Goal: Transaction & Acquisition: Obtain resource

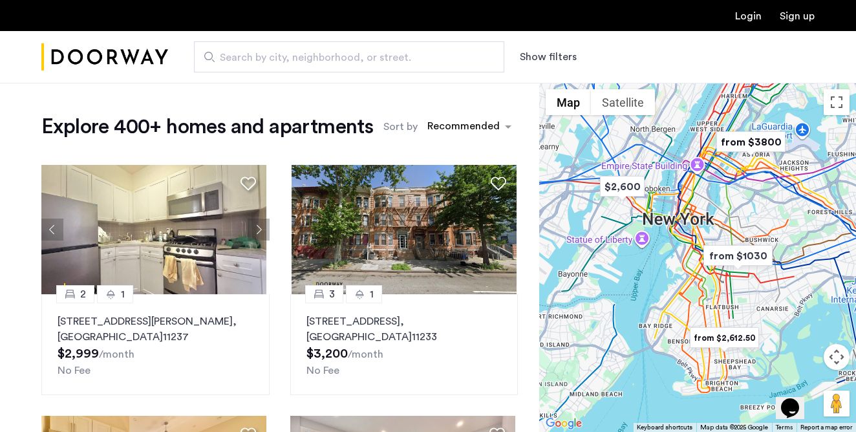
scroll to position [1046, 0]
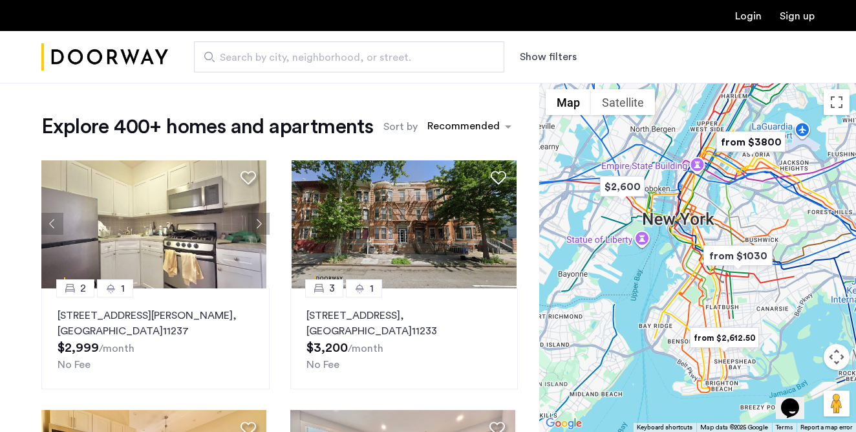
click at [367, 63] on span "Search by city, neighborhood, or street." at bounding box center [344, 58] width 248 height 16
click at [367, 63] on input "Search by city, neighborhood, or street." at bounding box center [349, 56] width 310 height 31
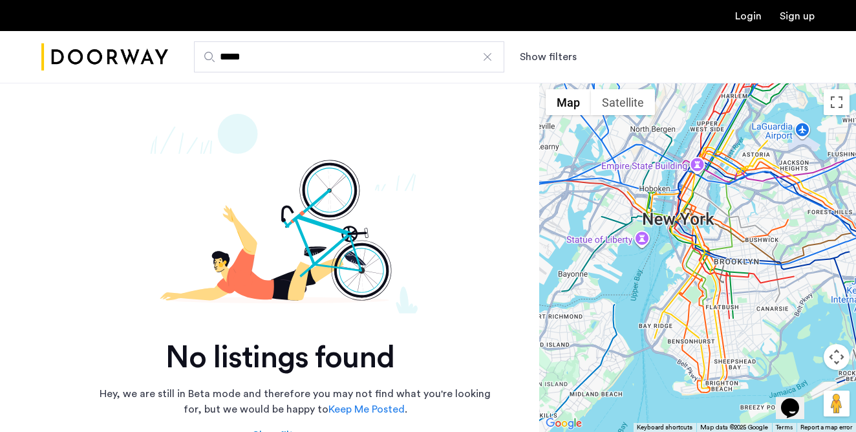
type input "*****"
click at [536, 158] on div "No listings found Hey, we are still in Beta mode and therefore you may not find…" at bounding box center [269, 332] width 539 height 498
click at [487, 59] on div at bounding box center [487, 56] width 13 height 13
click at [487, 59] on input "*****" at bounding box center [349, 56] width 310 height 31
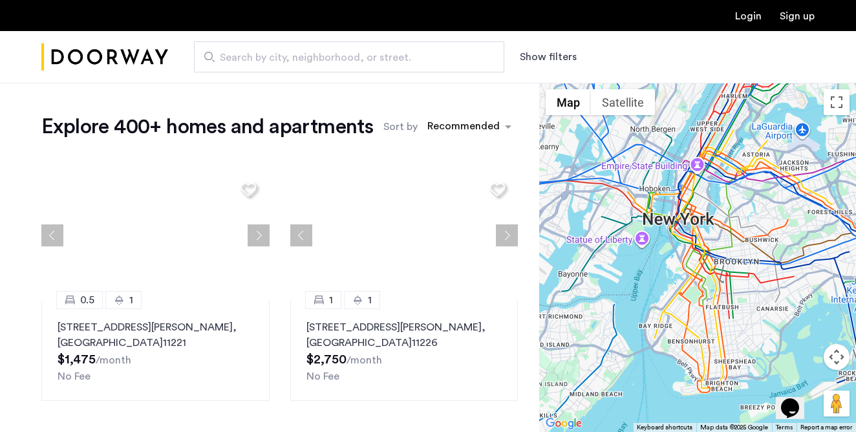
click at [537, 57] on button "Show filters" at bounding box center [548, 57] width 57 height 16
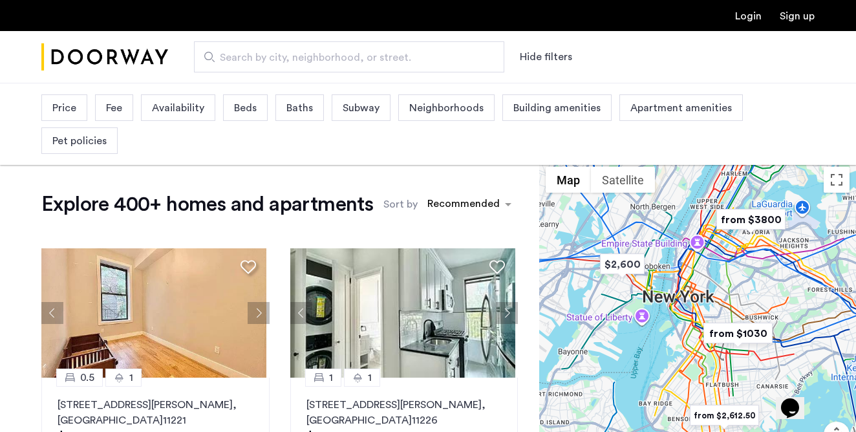
click at [52, 109] on span "Price" at bounding box center [64, 108] width 24 height 16
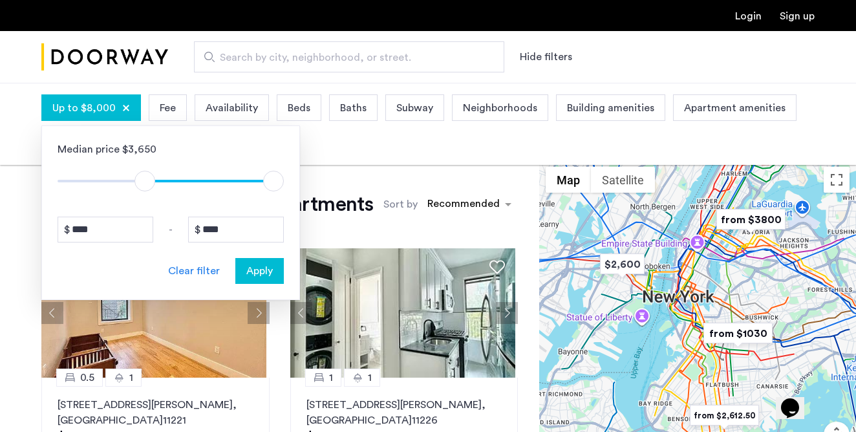
type input "****"
drag, startPoint x: 68, startPoint y: 183, endPoint x: 144, endPoint y: 178, distance: 75.8
click at [144, 178] on span "ngx-slider" at bounding box center [142, 181] width 21 height 21
click at [284, 184] on div "Median price $3,650 $1 $8000 $2901 $8000 **** - **** Clear filter Apply" at bounding box center [170, 212] width 259 height 175
type input "****"
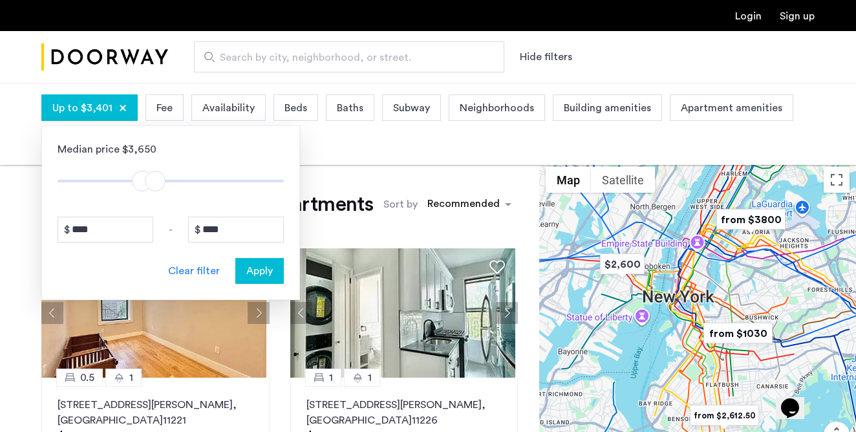
drag, startPoint x: 275, startPoint y: 184, endPoint x: 156, endPoint y: 187, distance: 118.4
click at [156, 187] on span "ngx-slider-max" at bounding box center [155, 181] width 21 height 21
click at [268, 275] on span "Apply" at bounding box center [259, 271] width 27 height 16
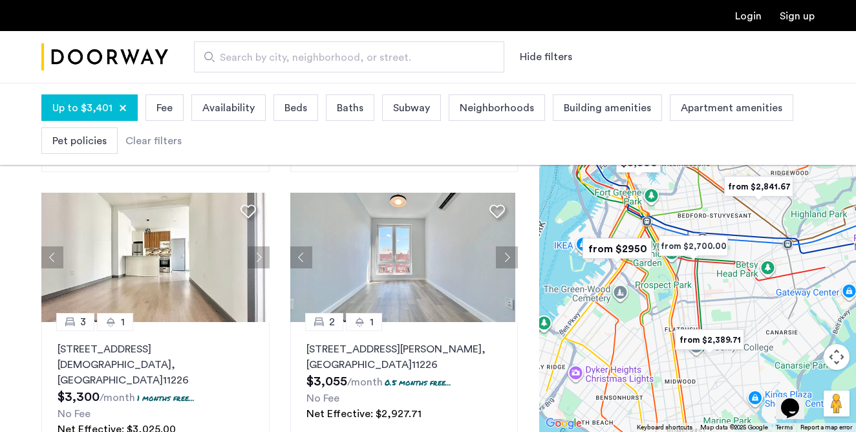
scroll to position [911, 0]
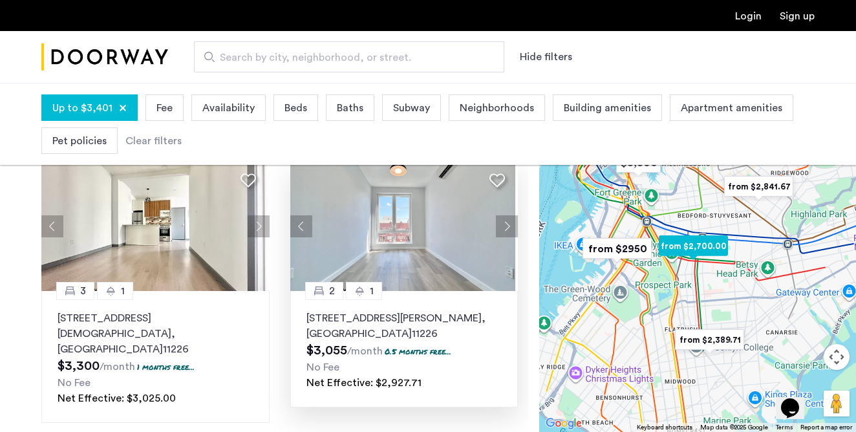
click at [496, 228] on button "Next apartment" at bounding box center [507, 226] width 22 height 22
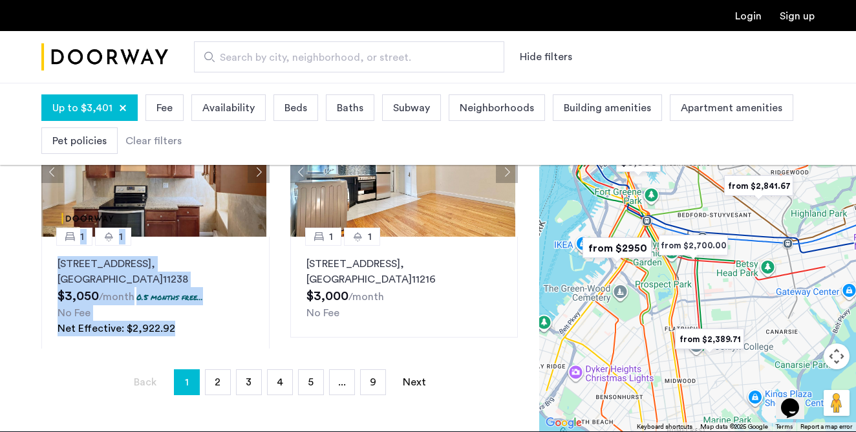
scroll to position [328, 0]
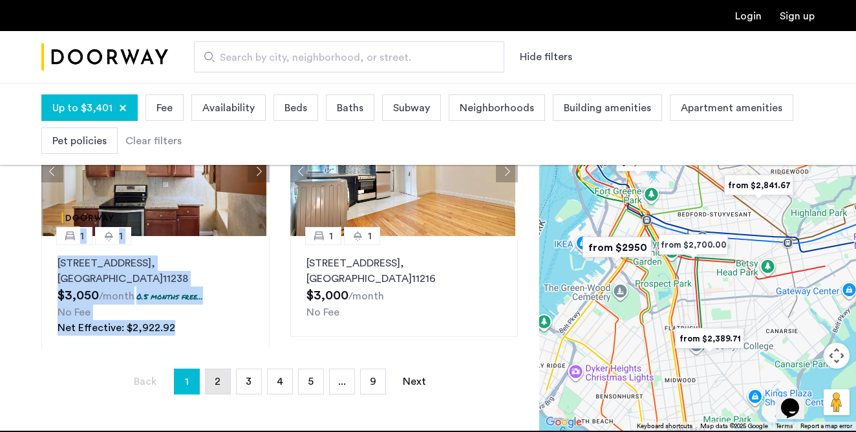
click at [219, 381] on span "2" at bounding box center [218, 381] width 6 height 10
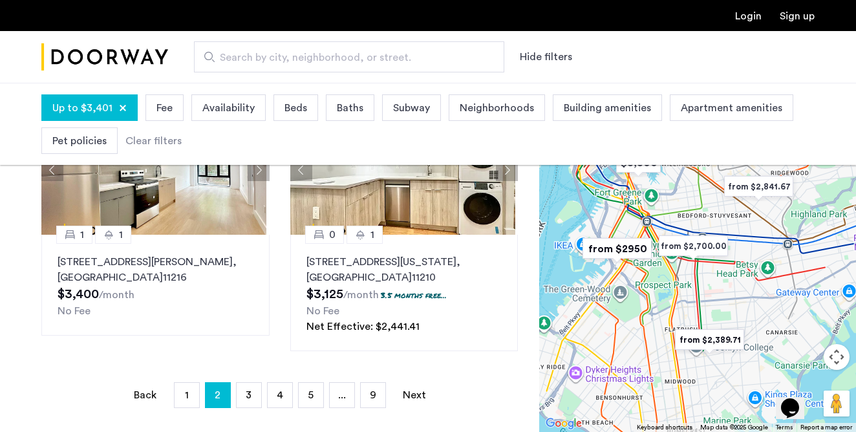
scroll to position [318, 0]
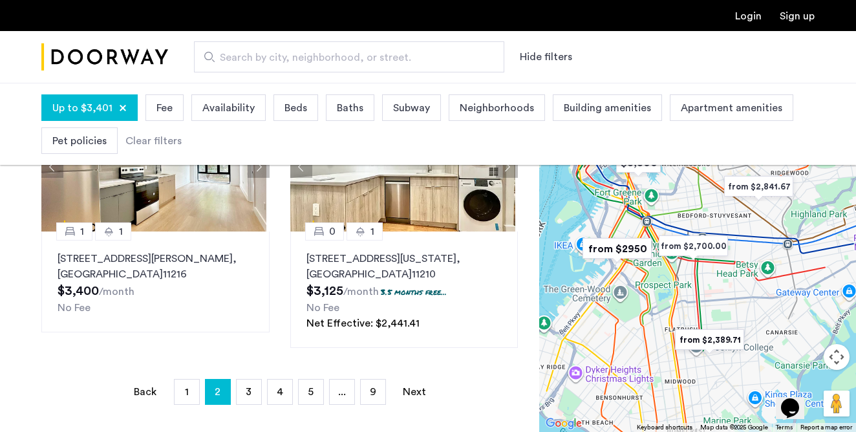
click at [626, 249] on img "from $2950" at bounding box center [617, 248] width 80 height 29
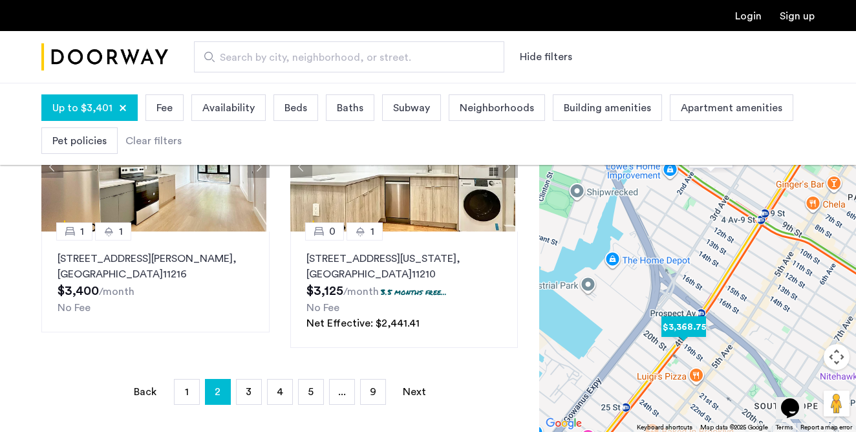
click at [685, 327] on img "$3,368.75" at bounding box center [683, 326] width 55 height 29
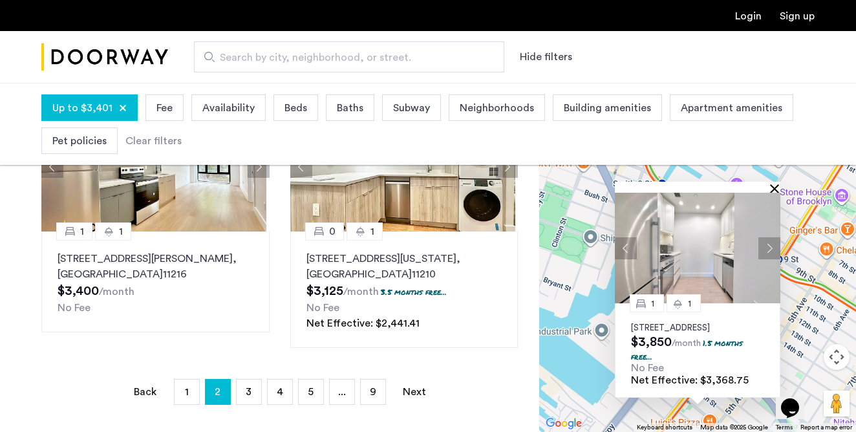
click at [775, 184] on button "Close" at bounding box center [777, 188] width 9 height 9
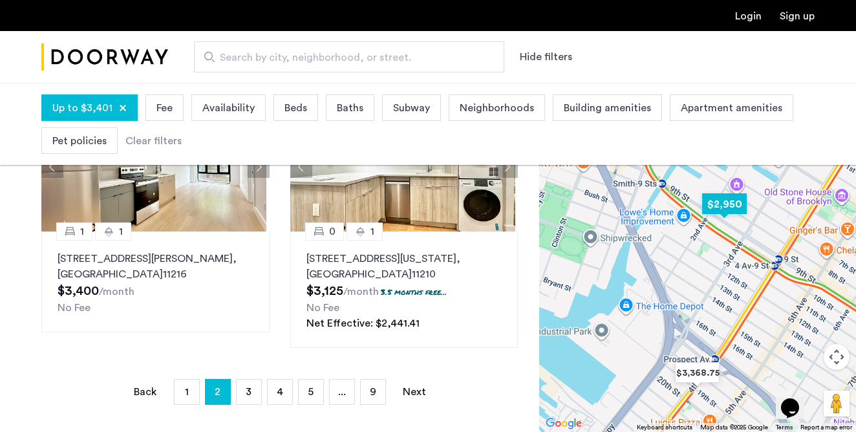
click at [729, 207] on img "$2,950" at bounding box center [724, 203] width 55 height 29
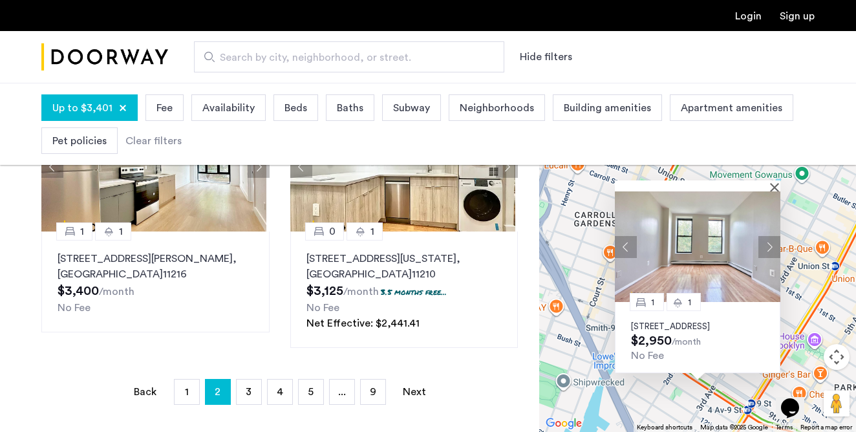
click at [683, 321] on p "147 9th Street, Unit 2A, Brooklyn, NY 11215" at bounding box center [697, 326] width 133 height 10
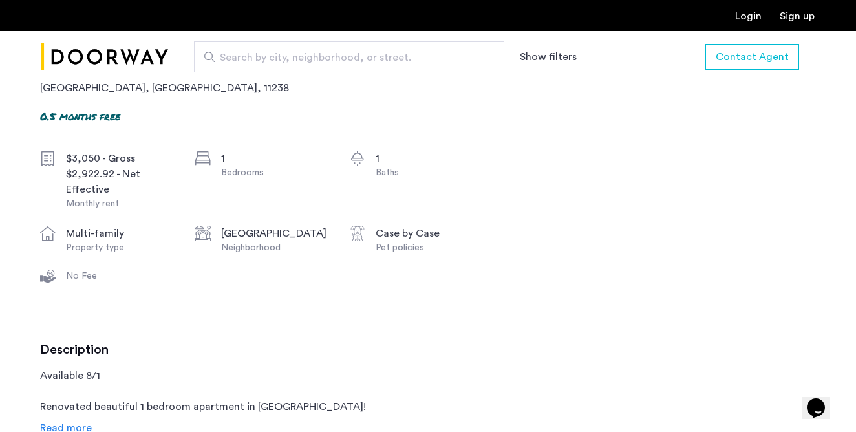
scroll to position [586, 0]
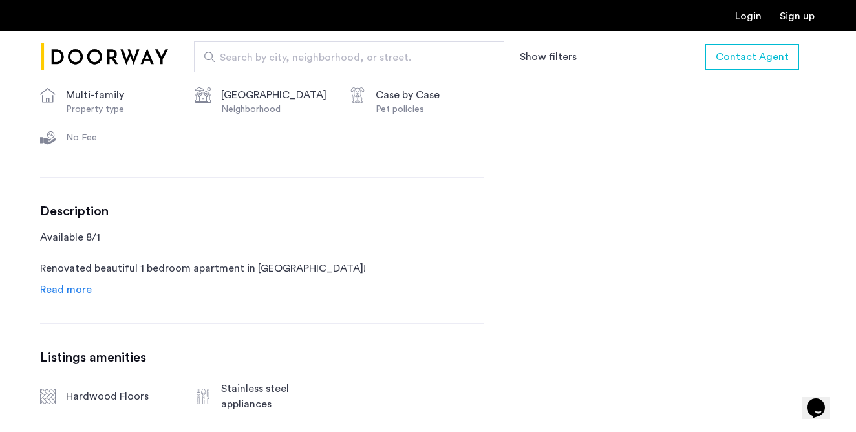
click at [80, 289] on span "Read more" at bounding box center [66, 290] width 52 height 10
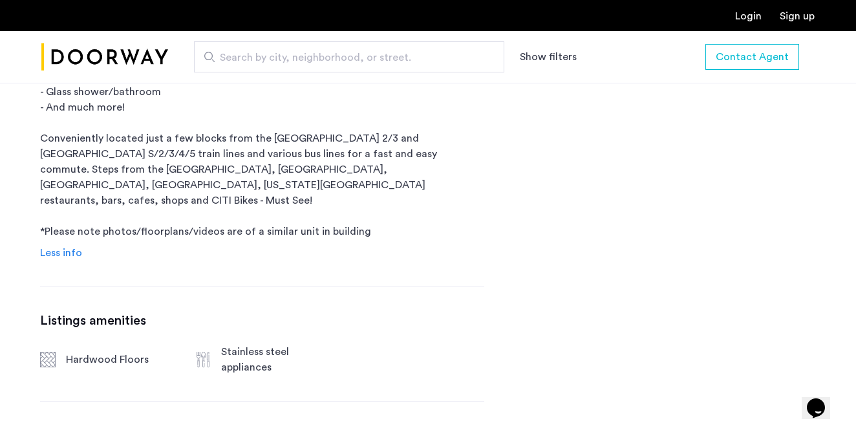
scroll to position [0, 0]
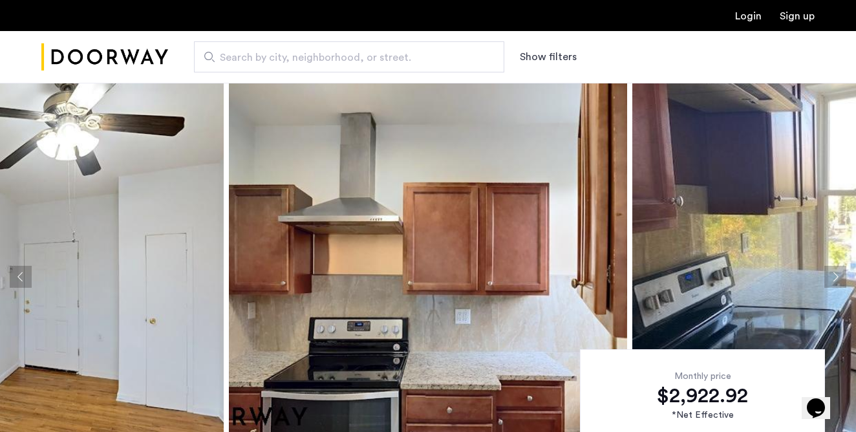
click at [541, 61] on button "Show filters" at bounding box center [548, 57] width 57 height 16
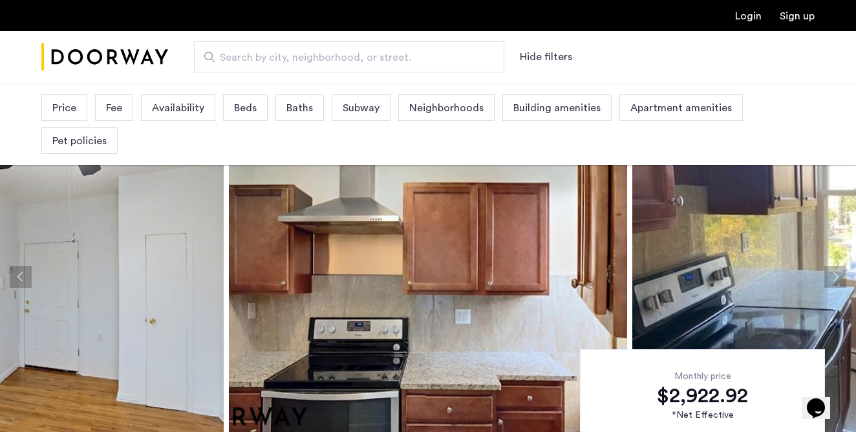
click at [67, 67] on img "Cazamio Logo" at bounding box center [104, 57] width 127 height 48
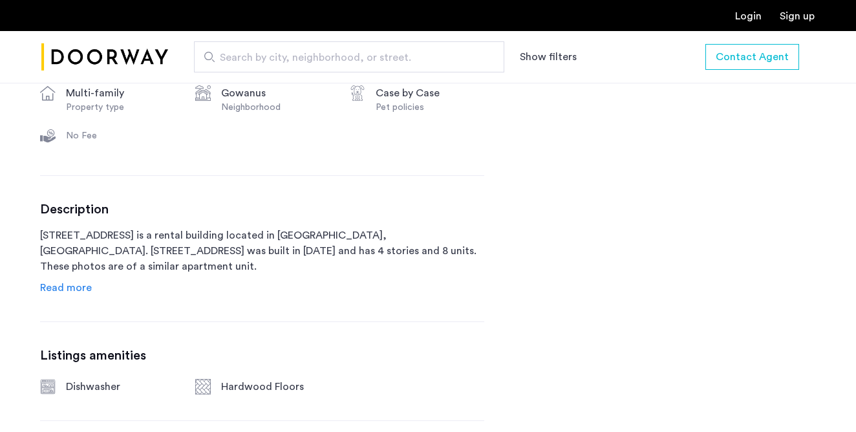
scroll to position [557, 0]
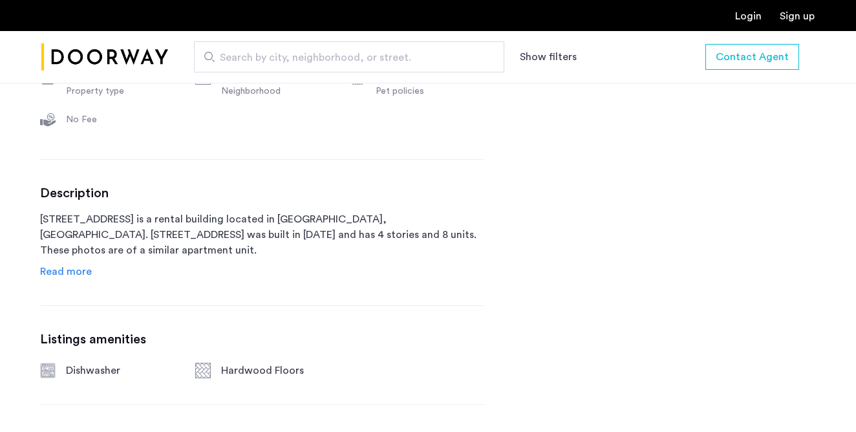
click at [81, 271] on span "Read more" at bounding box center [66, 271] width 52 height 10
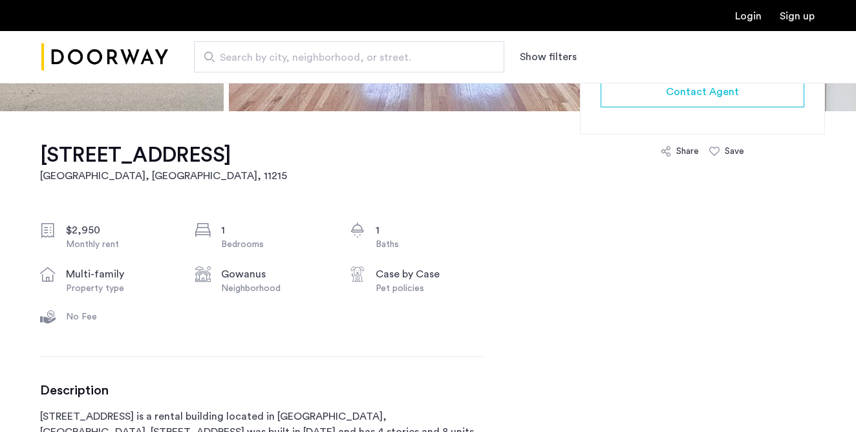
scroll to position [331, 0]
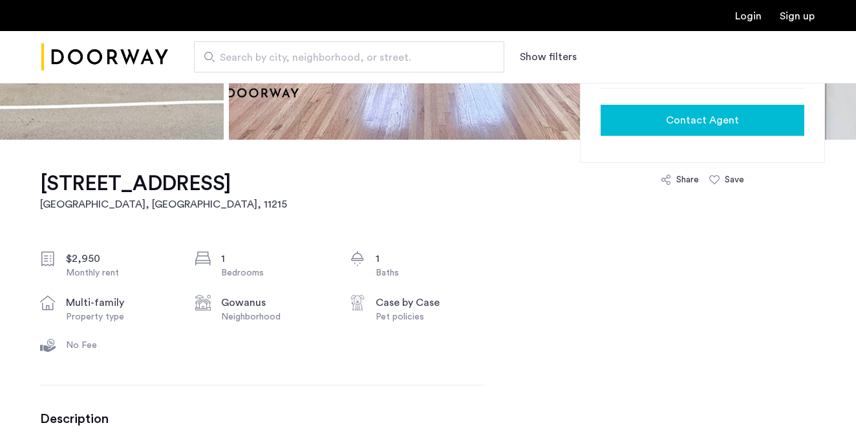
click at [738, 125] on div "Contact Agent" at bounding box center [702, 121] width 183 height 16
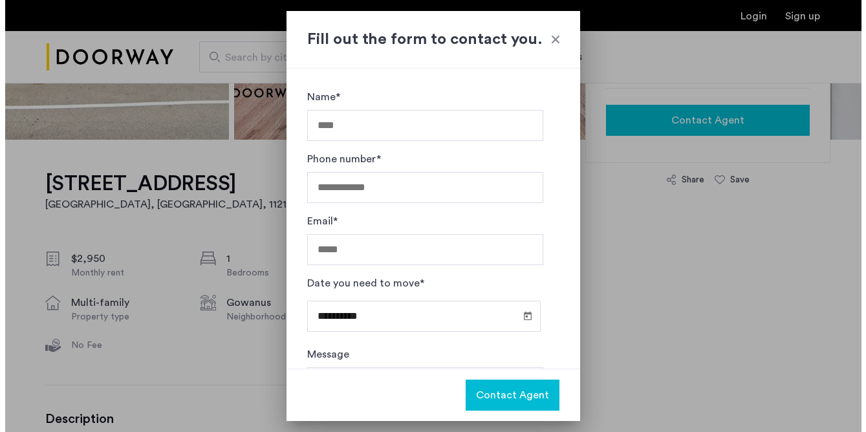
scroll to position [0, 0]
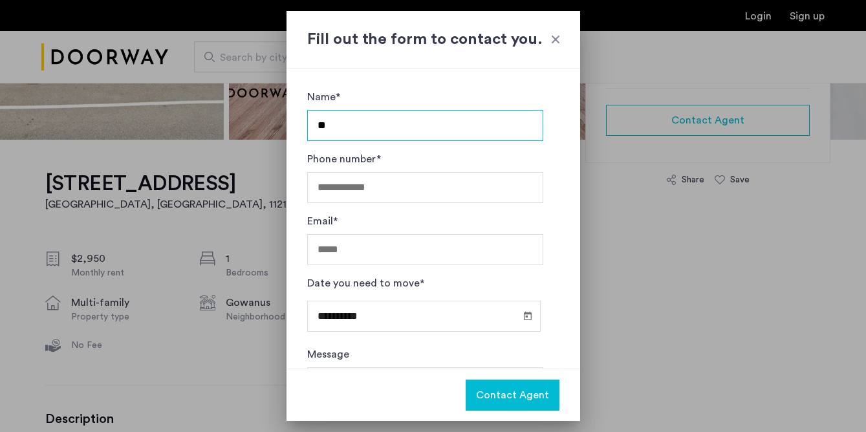
type input "*"
type input "**********"
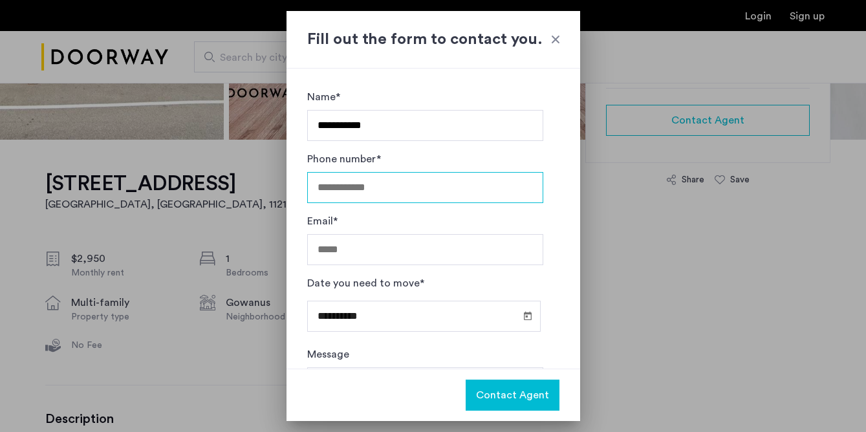
click at [379, 191] on input "Phone number*" at bounding box center [425, 187] width 236 height 31
type input "**********"
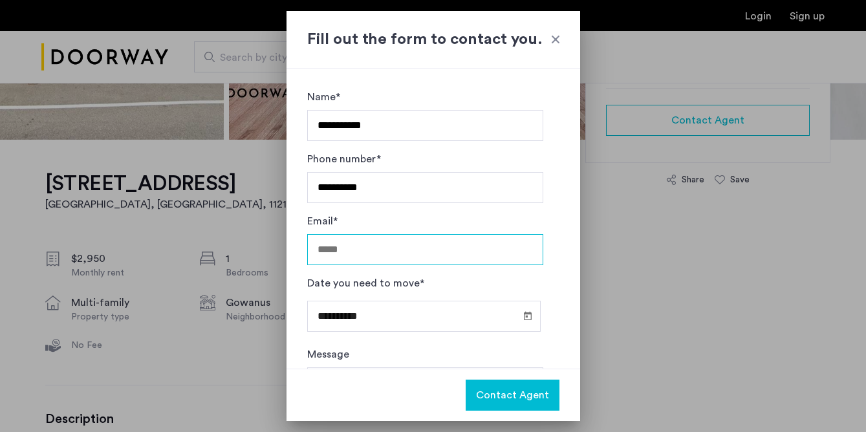
click at [371, 247] on input "Email*" at bounding box center [425, 249] width 236 height 31
type input "**********"
click at [517, 313] on span "Open calendar" at bounding box center [527, 315] width 31 height 31
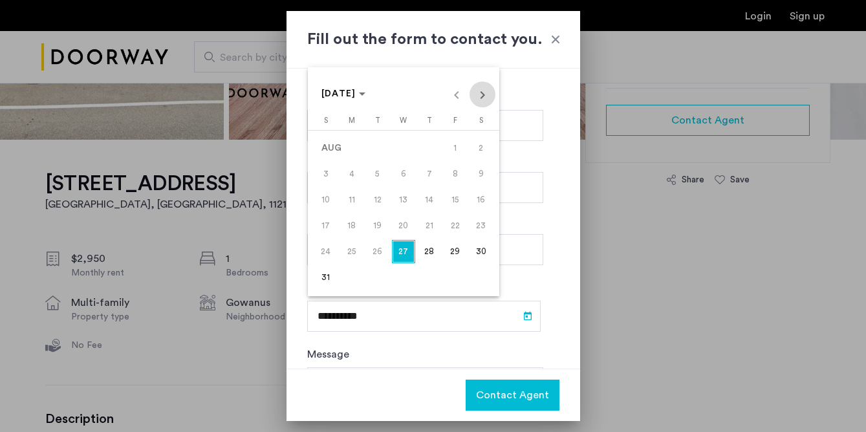
click at [482, 101] on span "Next month" at bounding box center [482, 94] width 26 height 26
click at [405, 204] on span "15" at bounding box center [403, 199] width 23 height 23
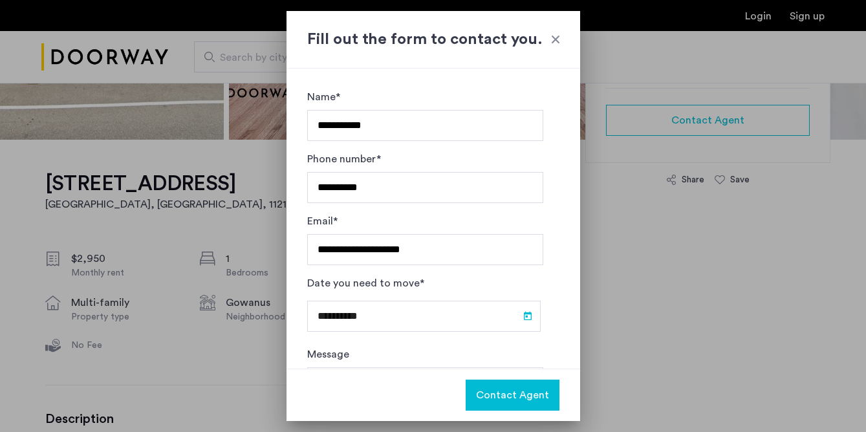
type input "**********"
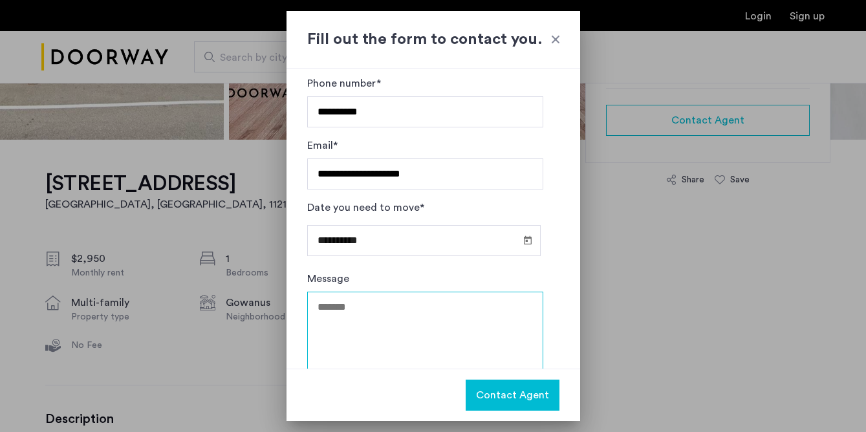
drag, startPoint x: 431, startPoint y: 315, endPoint x: 434, endPoint y: 298, distance: 17.0
click at [431, 313] on textarea "Message" at bounding box center [425, 331] width 236 height 78
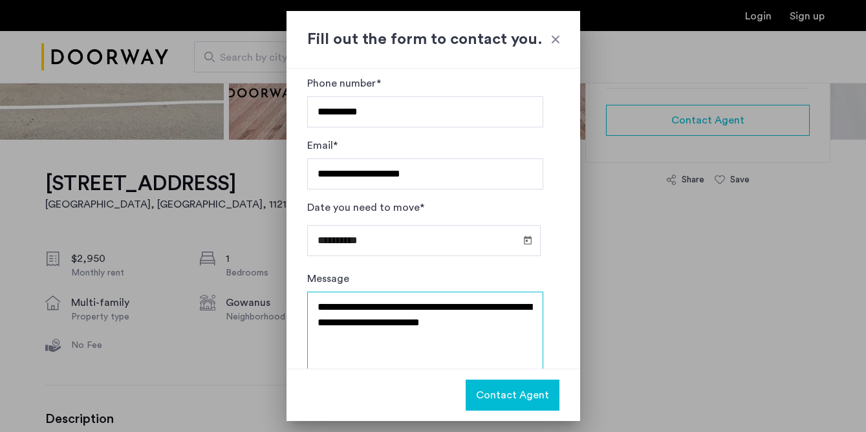
type textarea "**********"
click at [506, 393] on span "Contact Agent" at bounding box center [512, 395] width 73 height 16
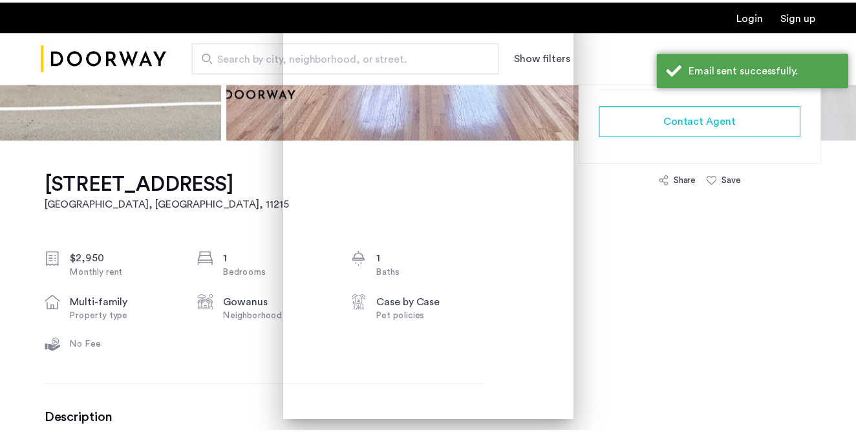
scroll to position [331, 0]
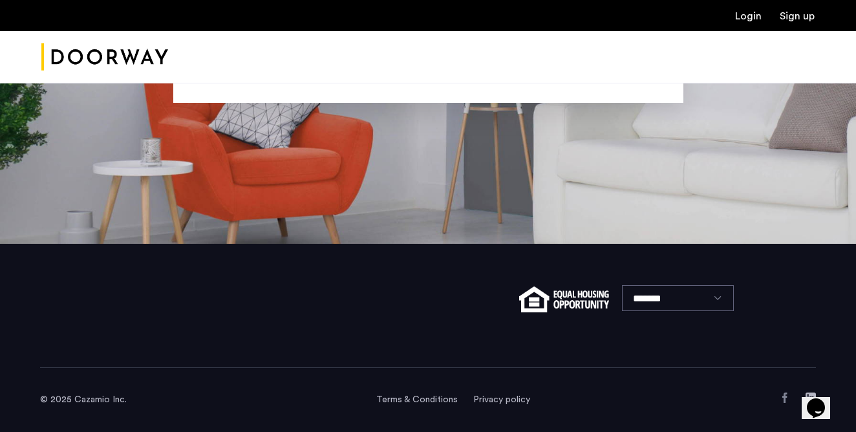
scroll to position [35, 0]
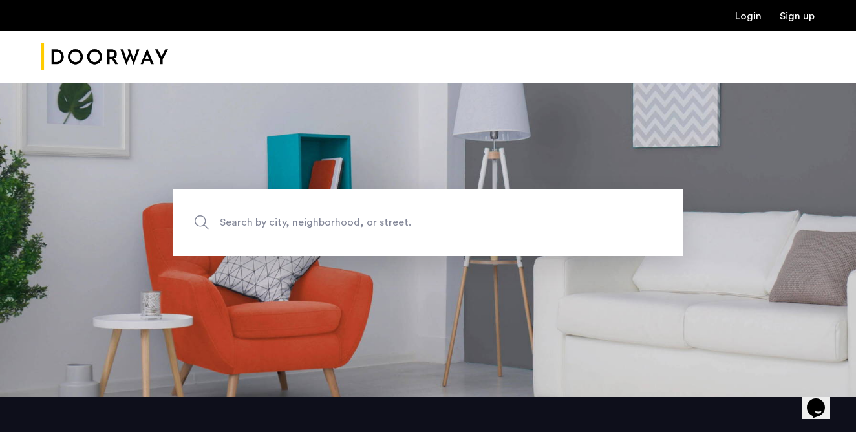
click at [379, 224] on span "Search by city, neighborhood, or street." at bounding box center [398, 222] width 357 height 17
click at [379, 224] on input "Search by city, neighborhood, or street." at bounding box center [428, 222] width 510 height 67
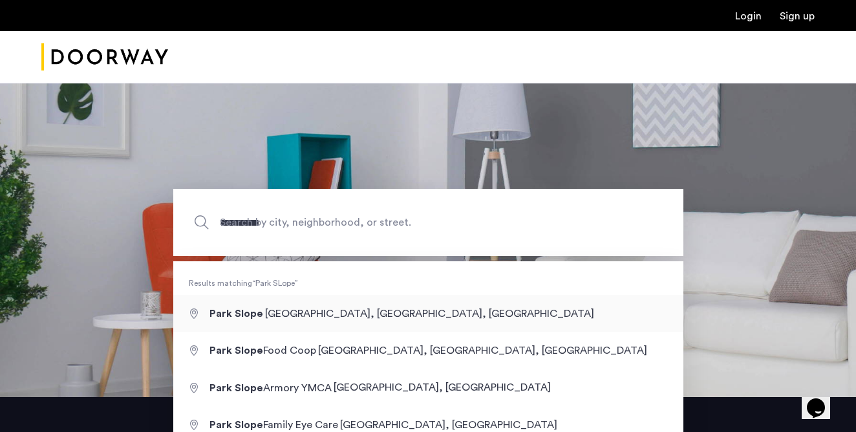
type input "**********"
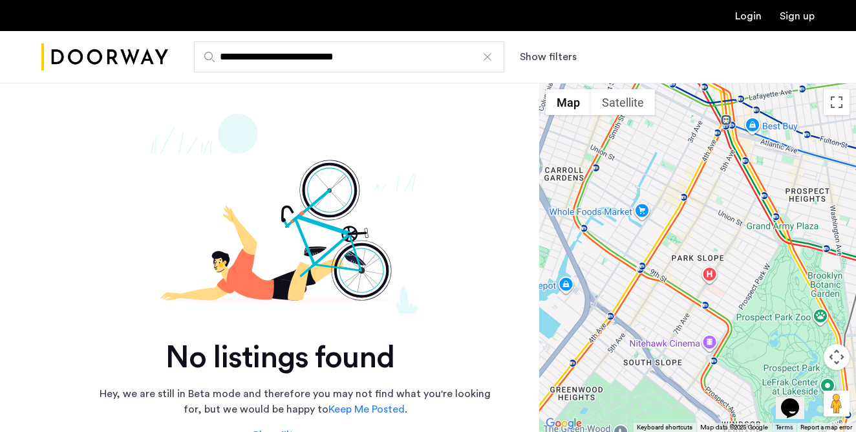
click at [538, 56] on button "Show filters" at bounding box center [548, 57] width 57 height 16
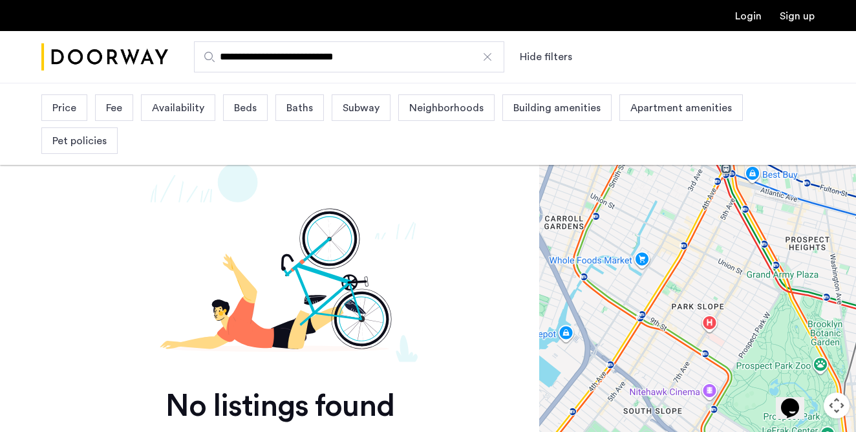
click at [188, 105] on span "Availability" at bounding box center [178, 108] width 52 height 16
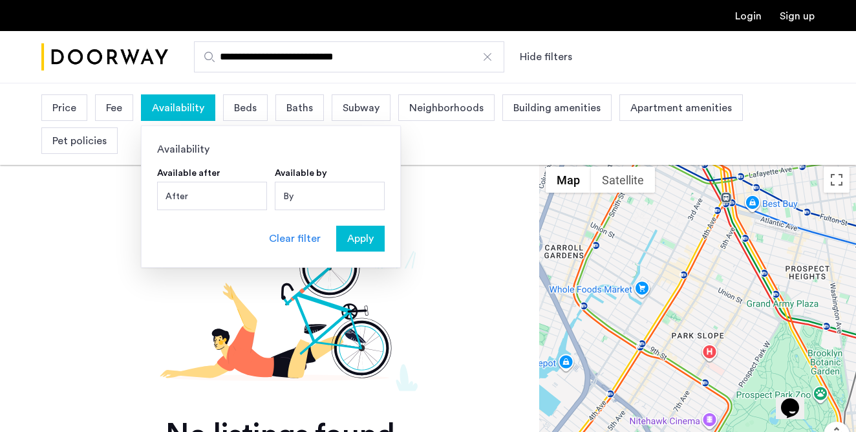
click at [219, 198] on div "After" at bounding box center [212, 196] width 110 height 28
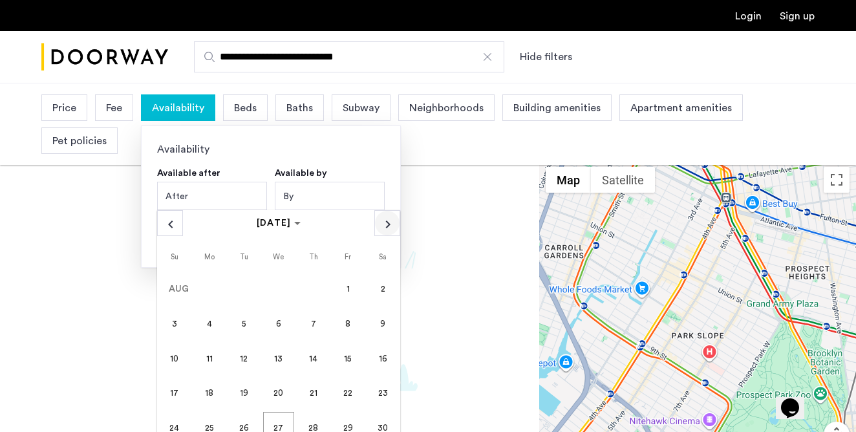
click at [389, 227] on span "Next month" at bounding box center [387, 223] width 25 height 25
click at [380, 228] on span "Next month" at bounding box center [387, 223] width 25 height 25
click at [285, 287] on span "1" at bounding box center [278, 289] width 31 height 31
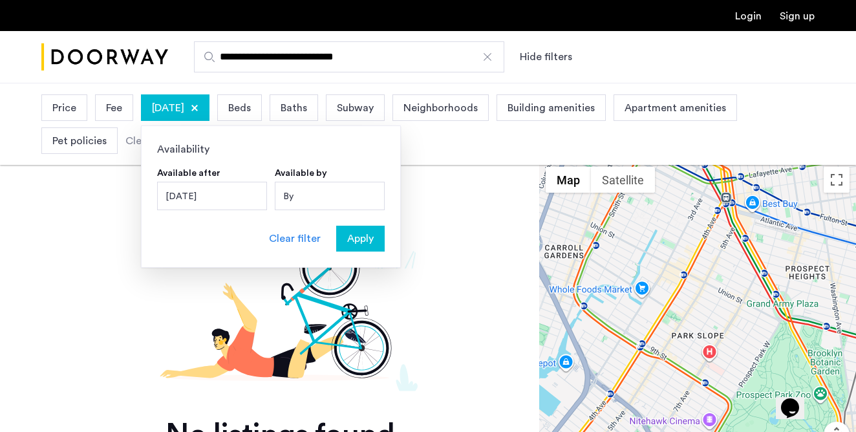
click at [369, 244] on span "Apply" at bounding box center [360, 239] width 27 height 16
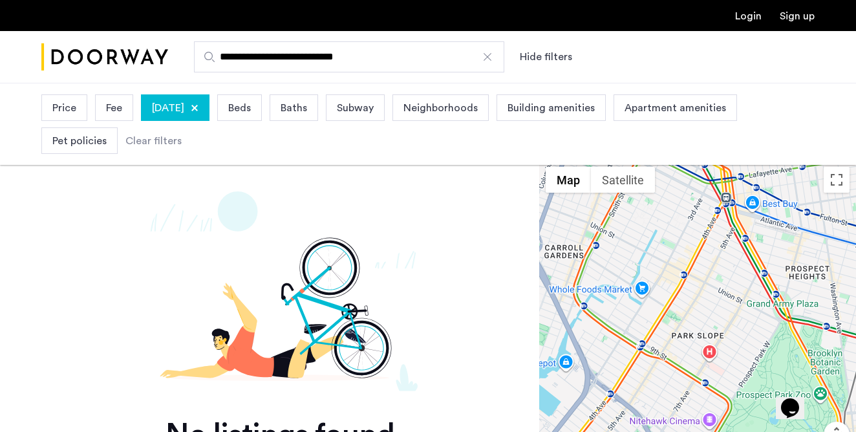
click at [489, 54] on div at bounding box center [487, 56] width 13 height 13
click at [489, 54] on input "**********" at bounding box center [349, 56] width 310 height 31
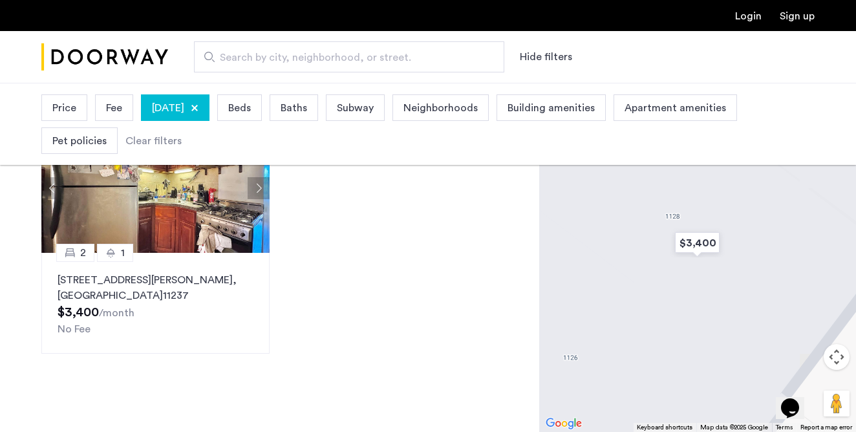
scroll to position [124, 0]
click at [209, 103] on div "October 1, 2025" at bounding box center [175, 107] width 69 height 27
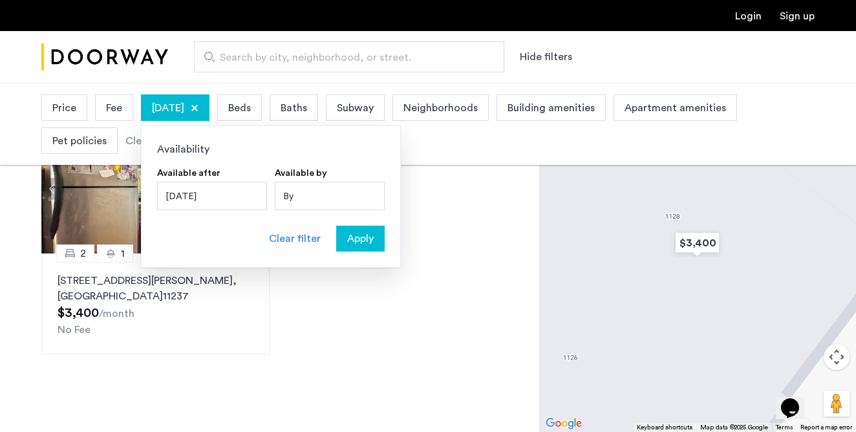
click at [221, 200] on div "October 1, 2025" at bounding box center [212, 196] width 110 height 28
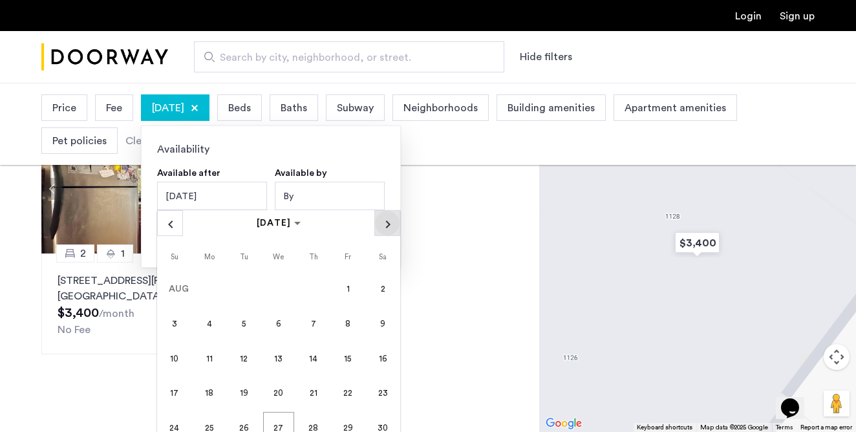
click at [381, 228] on span "Next month" at bounding box center [387, 223] width 25 height 25
click at [211, 397] on span "15" at bounding box center [208, 393] width 31 height 31
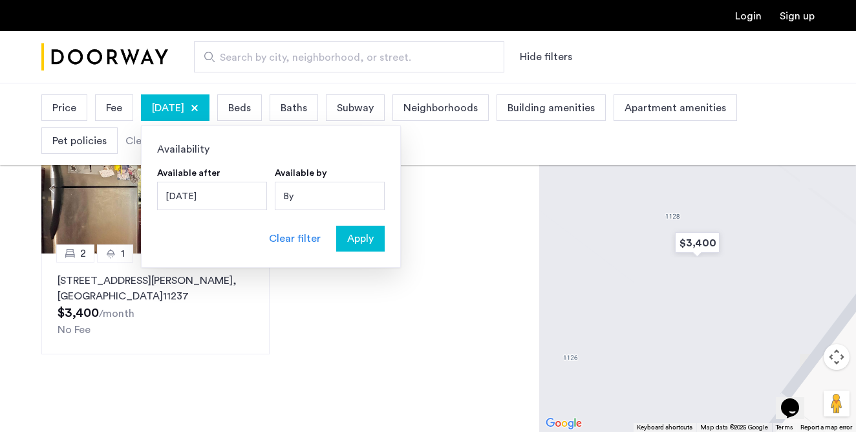
click at [358, 237] on span "Apply" at bounding box center [360, 239] width 27 height 16
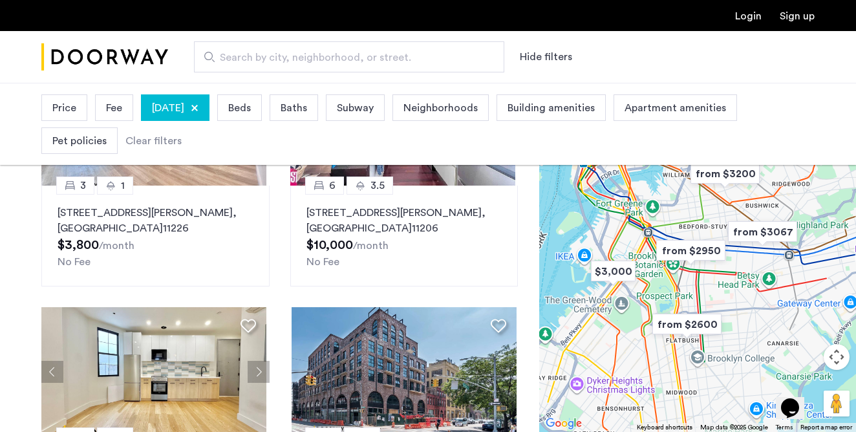
scroll to position [1067, 0]
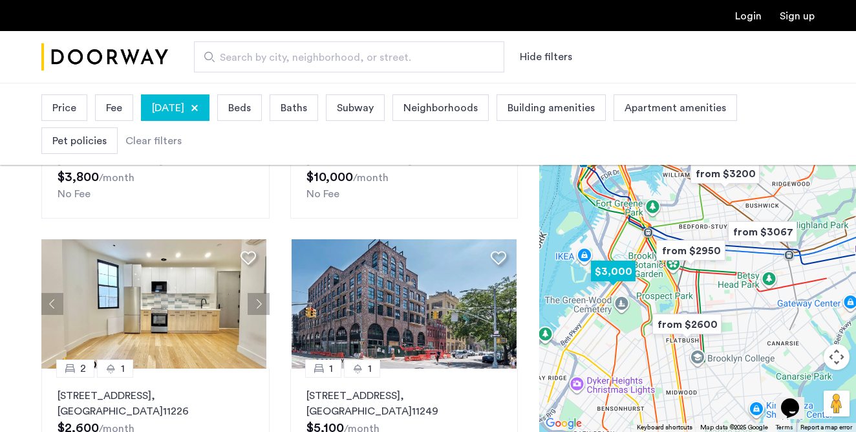
click at [619, 266] on img "$3,000" at bounding box center [613, 271] width 55 height 29
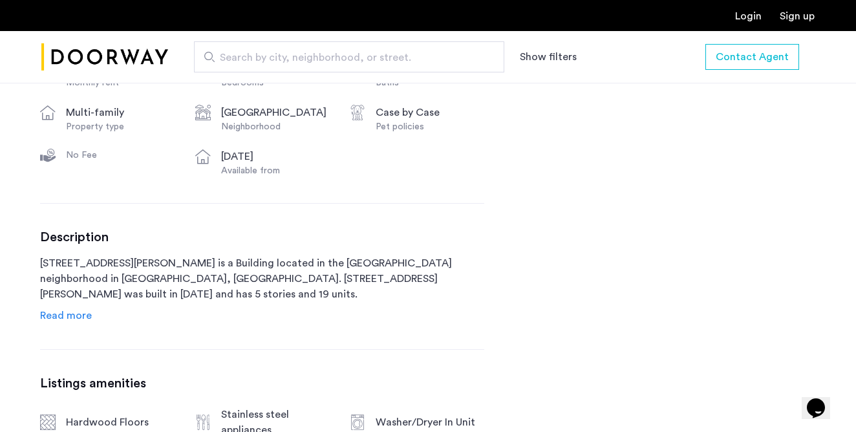
scroll to position [570, 0]
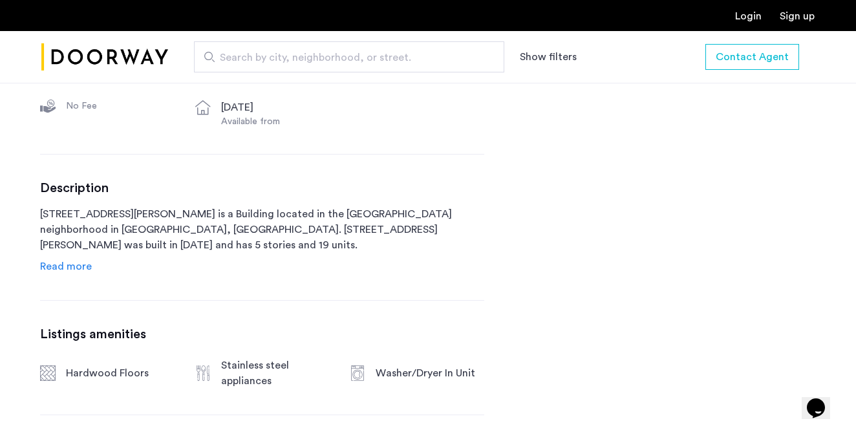
click at [72, 268] on span "Read more" at bounding box center [66, 266] width 52 height 10
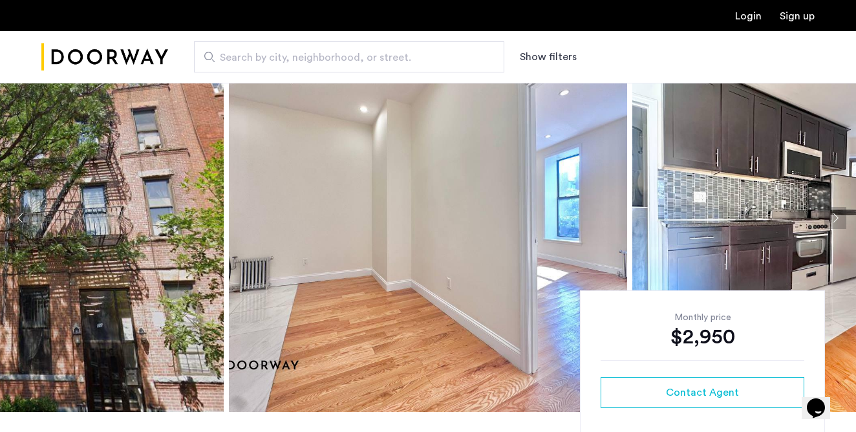
scroll to position [56, 0]
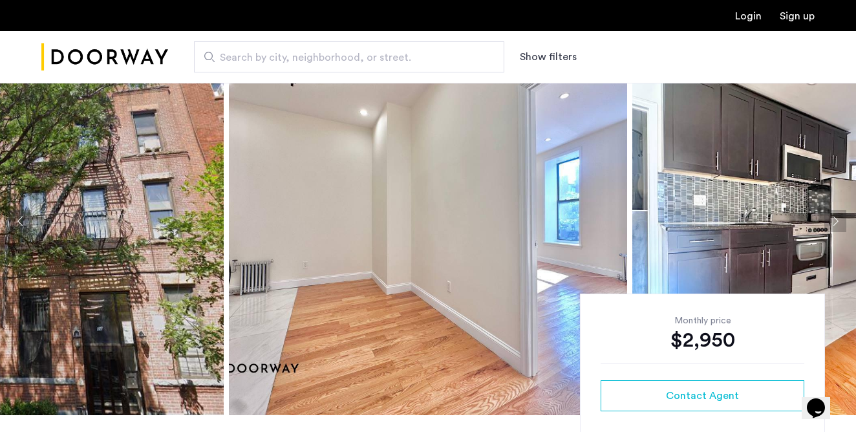
click at [838, 217] on button "Next apartment" at bounding box center [835, 221] width 22 height 22
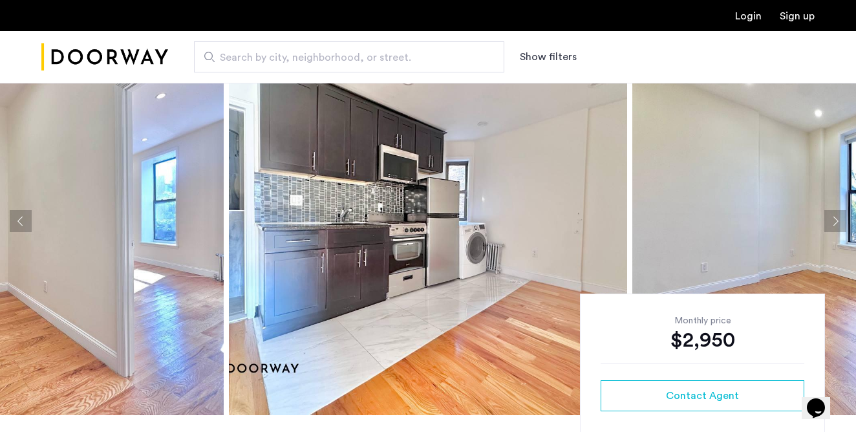
click at [838, 217] on button "Next apartment" at bounding box center [835, 221] width 22 height 22
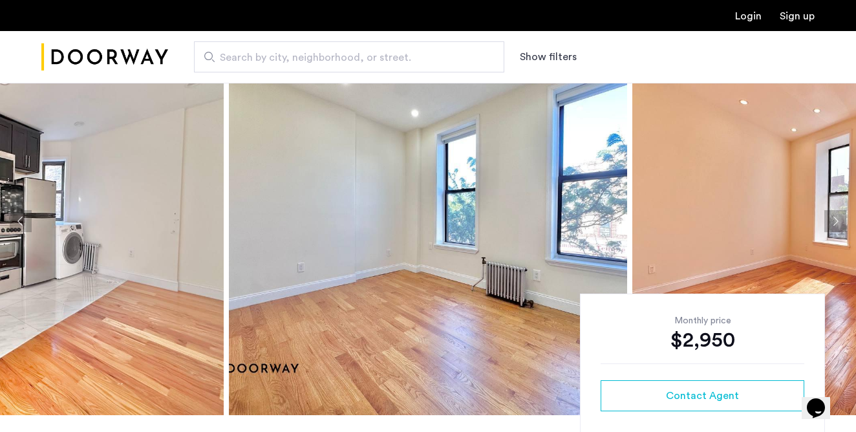
click at [838, 217] on button "Next apartment" at bounding box center [835, 221] width 22 height 22
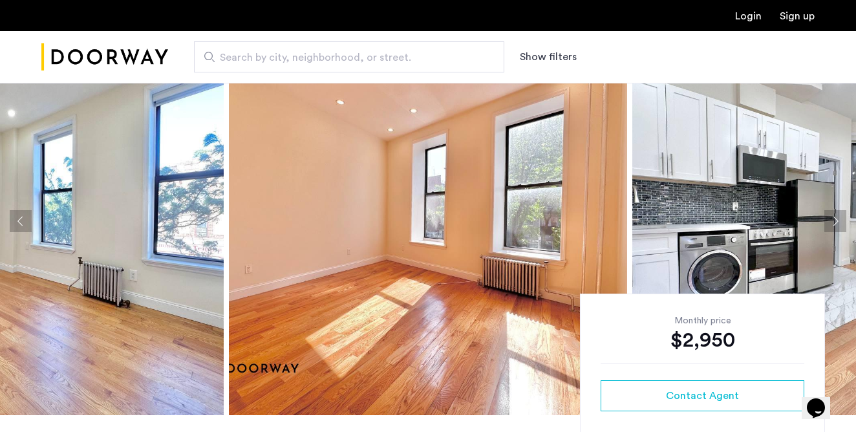
click at [838, 217] on button "Next apartment" at bounding box center [835, 221] width 22 height 22
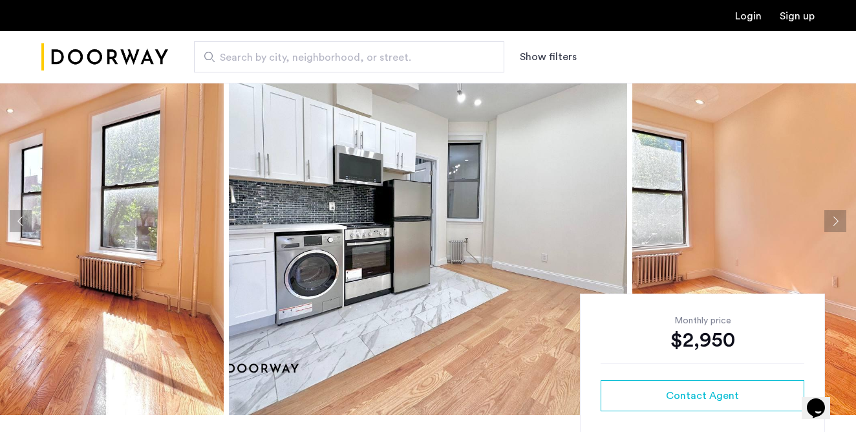
click at [838, 217] on button "Next apartment" at bounding box center [835, 221] width 22 height 22
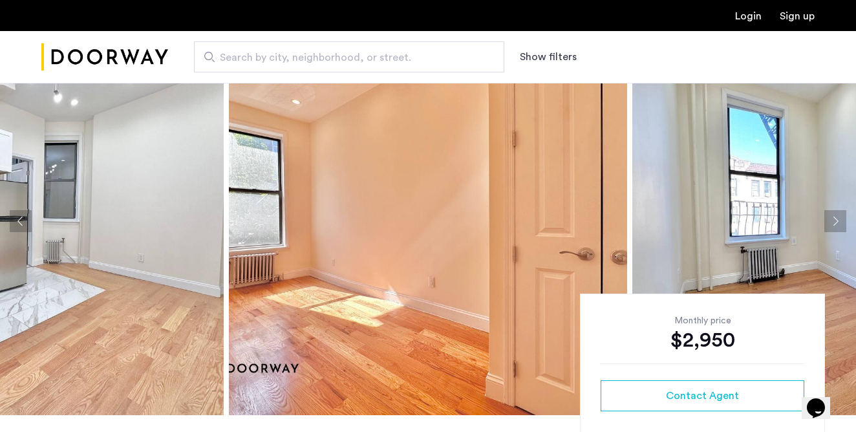
click at [838, 217] on button "Next apartment" at bounding box center [835, 221] width 22 height 22
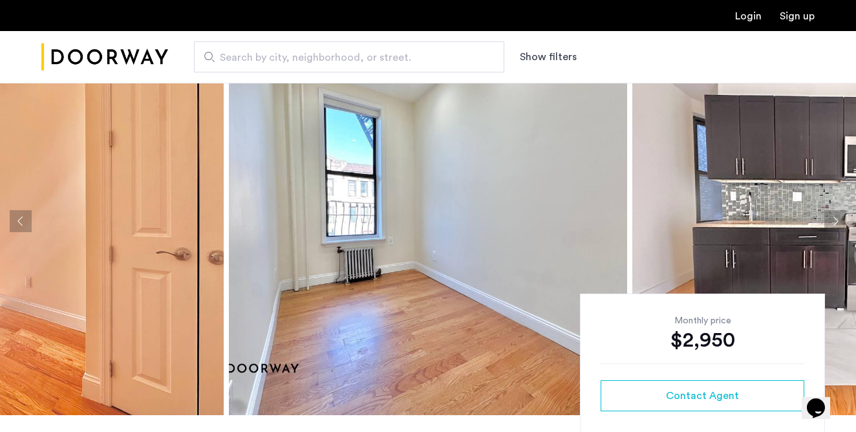
click at [838, 217] on button "Next apartment" at bounding box center [835, 221] width 22 height 22
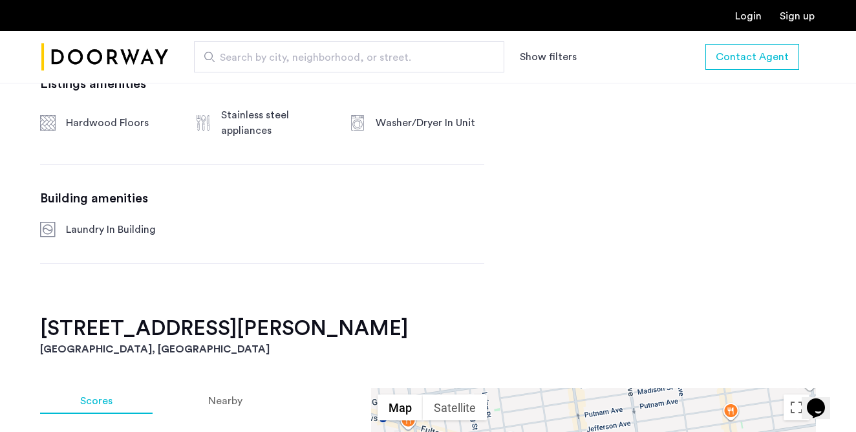
scroll to position [0, 0]
